Goal: Check status: Check status

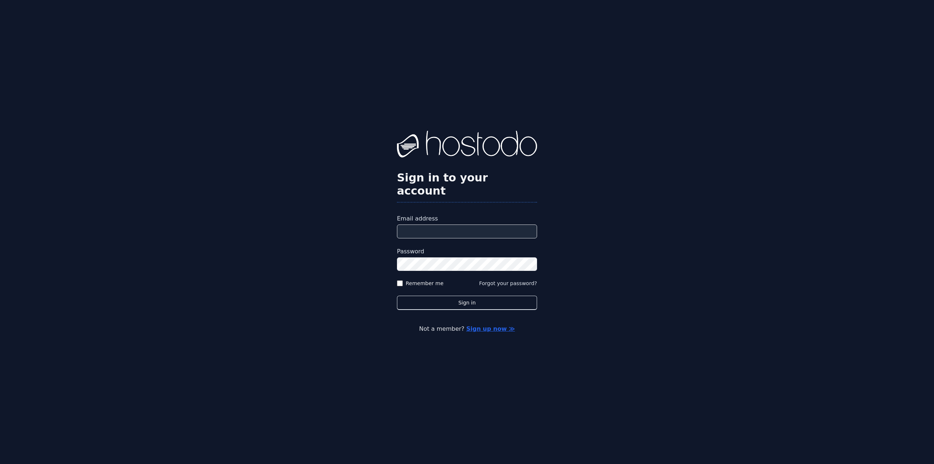
type input "**********"
click at [397, 296] on button "Sign in" at bounding box center [467, 303] width 140 height 14
click at [465, 296] on button "Sign in" at bounding box center [467, 303] width 140 height 14
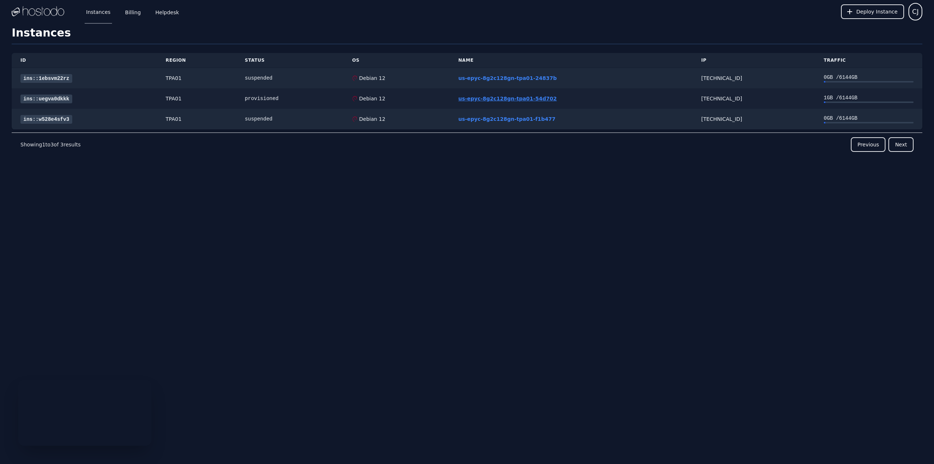
click at [484, 97] on link "us-epyc-8g2c128gn-tpa01-54d702" at bounding box center [507, 99] width 99 height 6
